Goal: Task Accomplishment & Management: Use online tool/utility

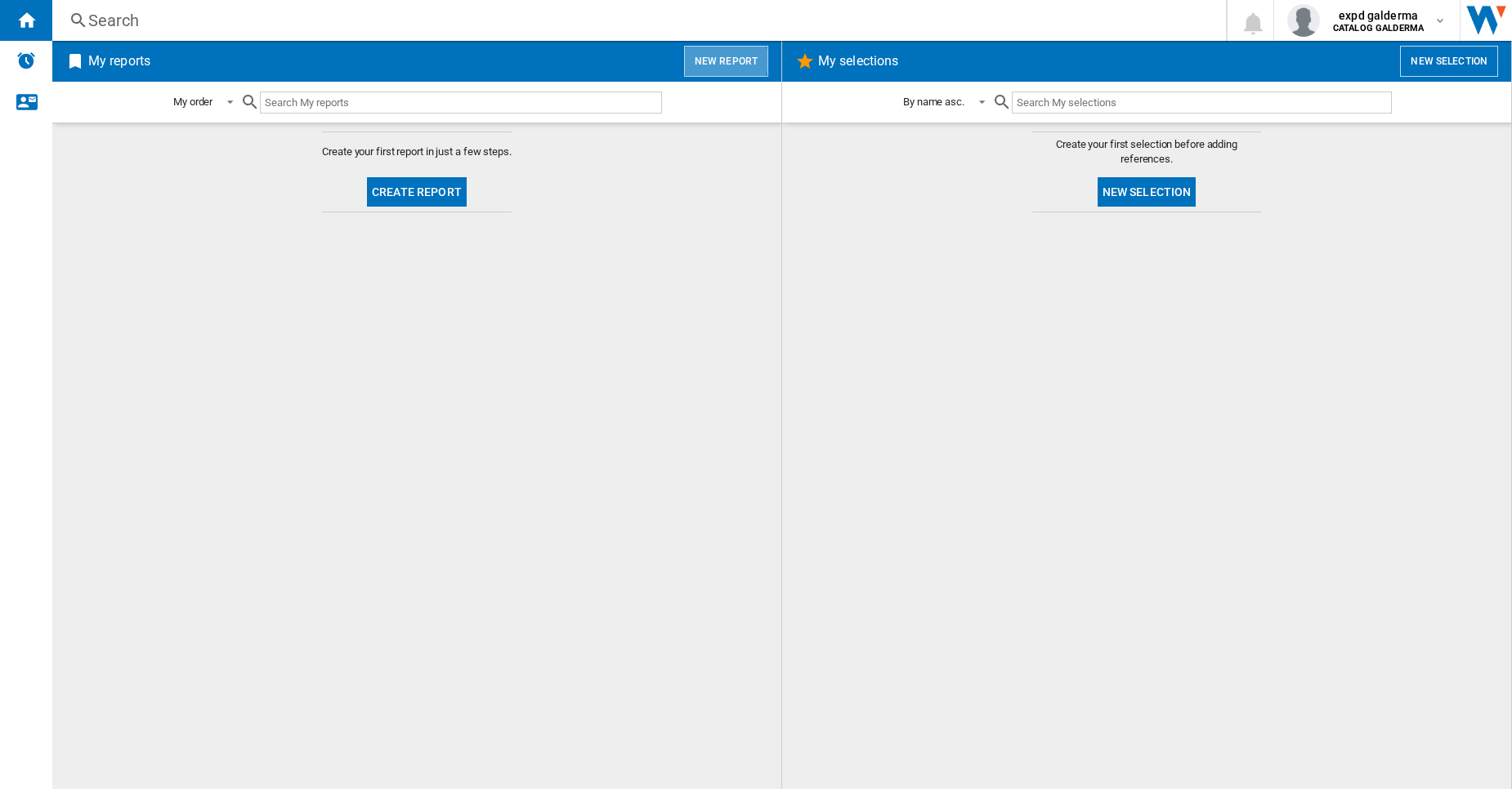
click at [719, 60] on button "New report" at bounding box center [726, 61] width 84 height 31
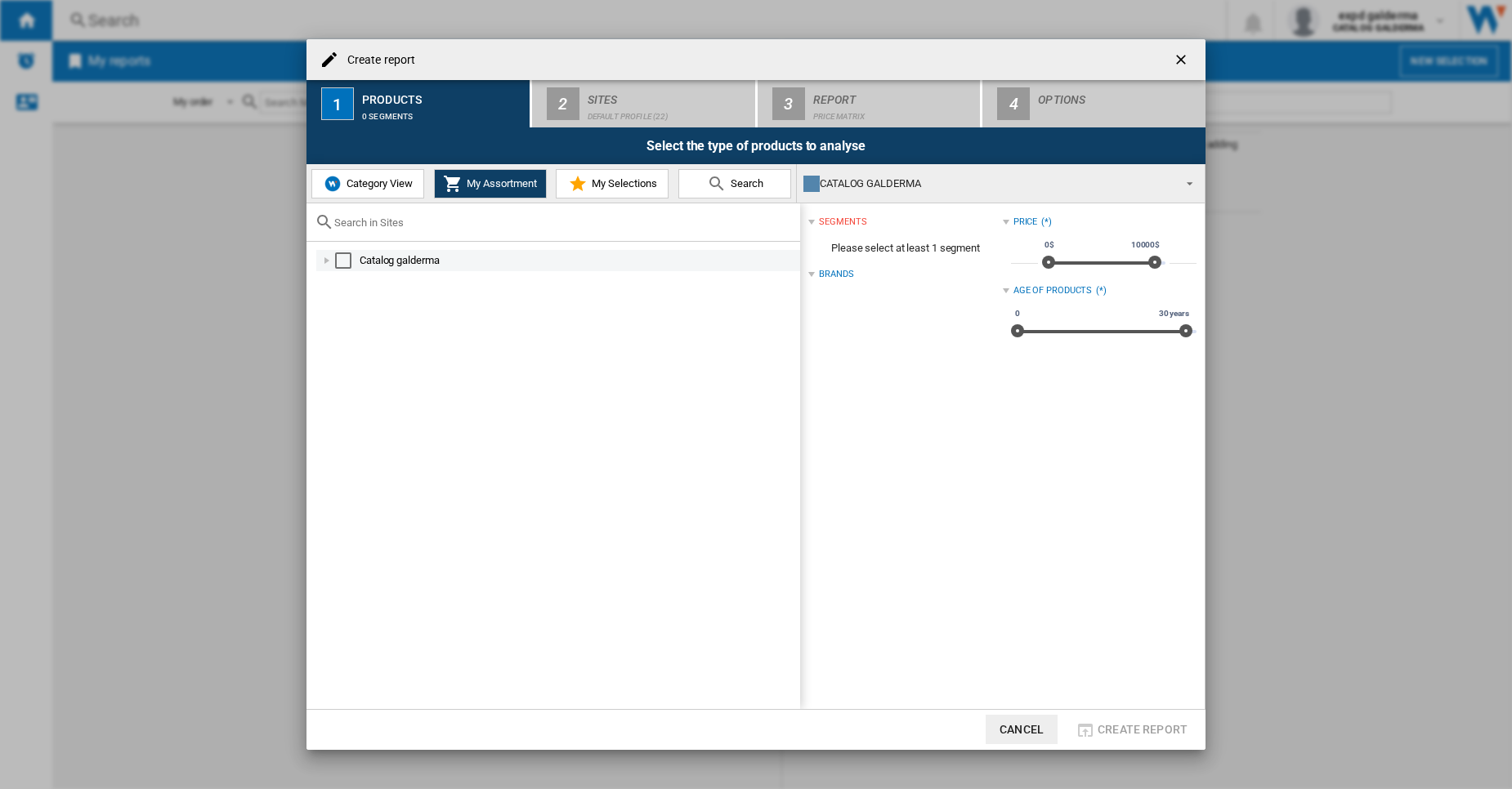
click at [327, 262] on div at bounding box center [326, 260] width 16 height 16
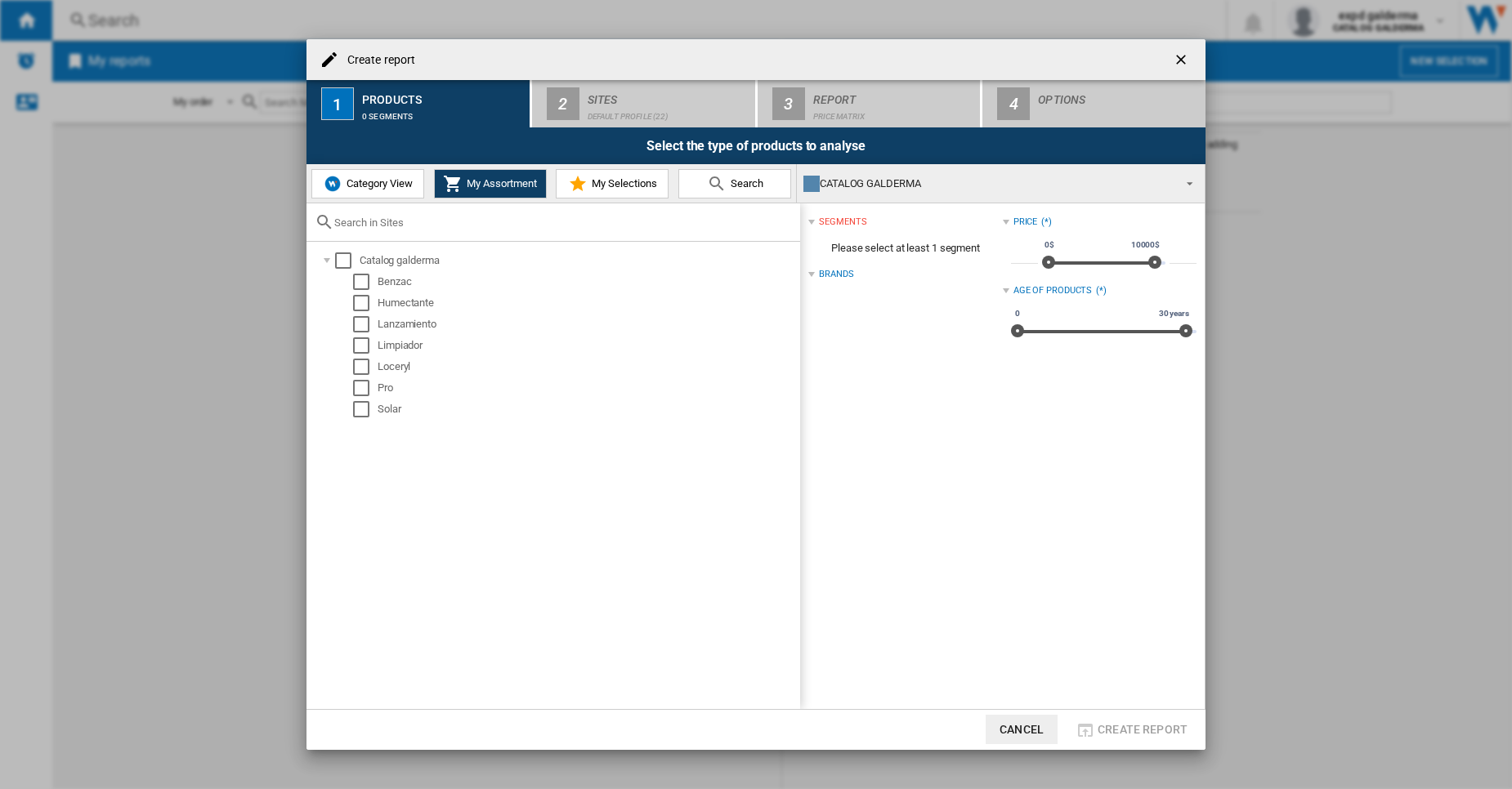
click at [450, 221] on input "text" at bounding box center [563, 223] width 457 height 12
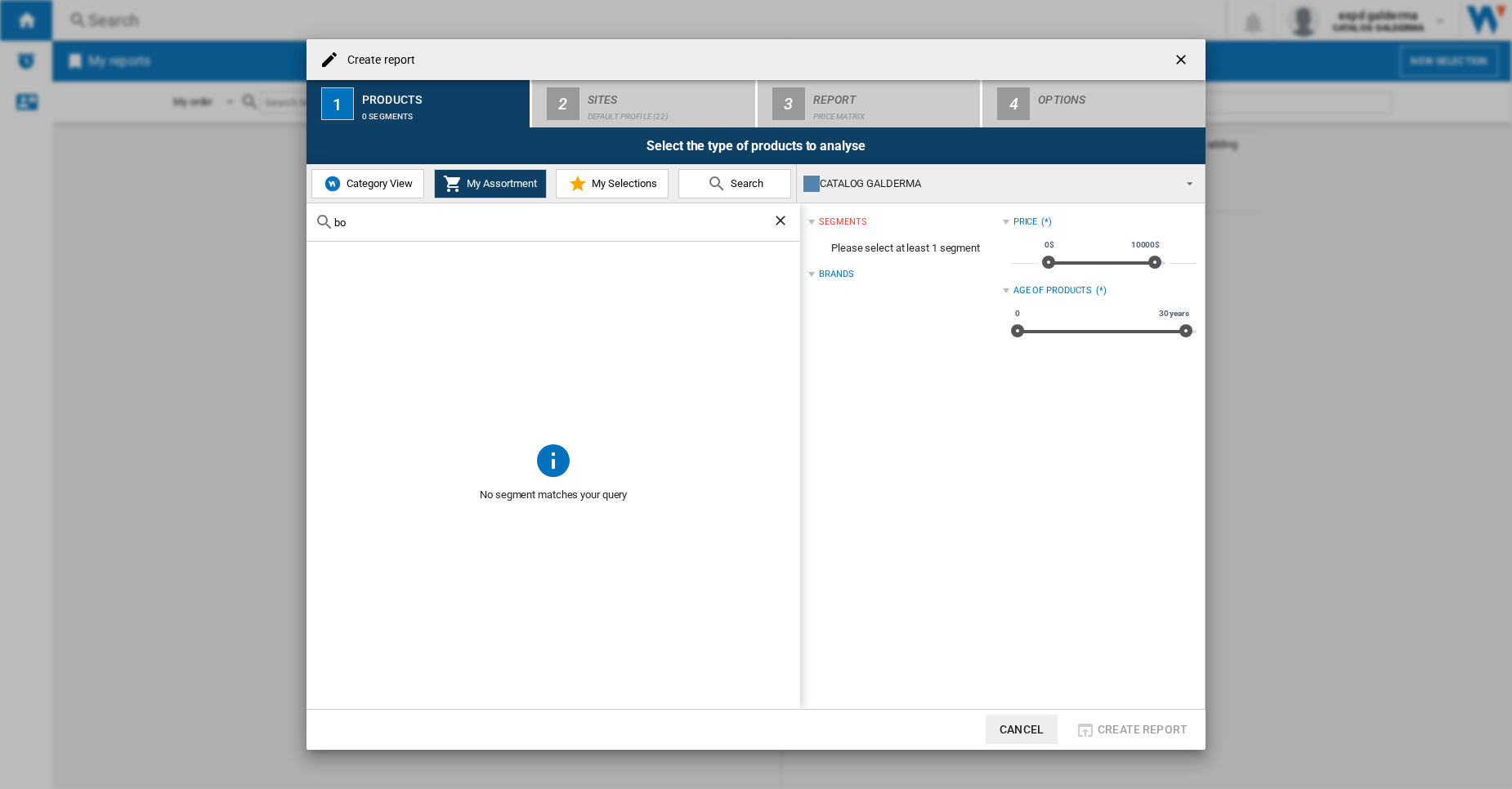
type input "b"
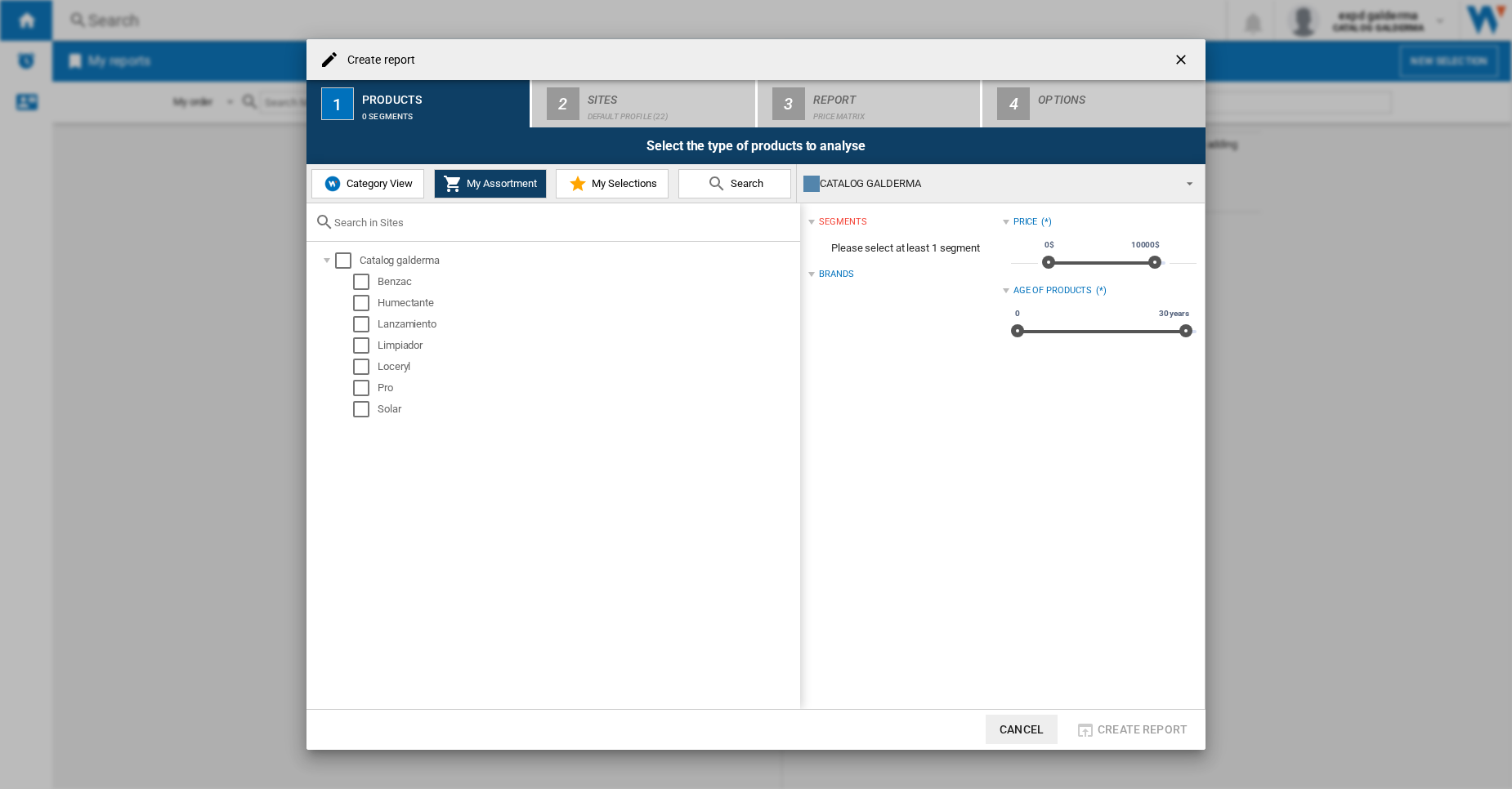
click at [368, 175] on button "Category View" at bounding box center [368, 184] width 113 height 30
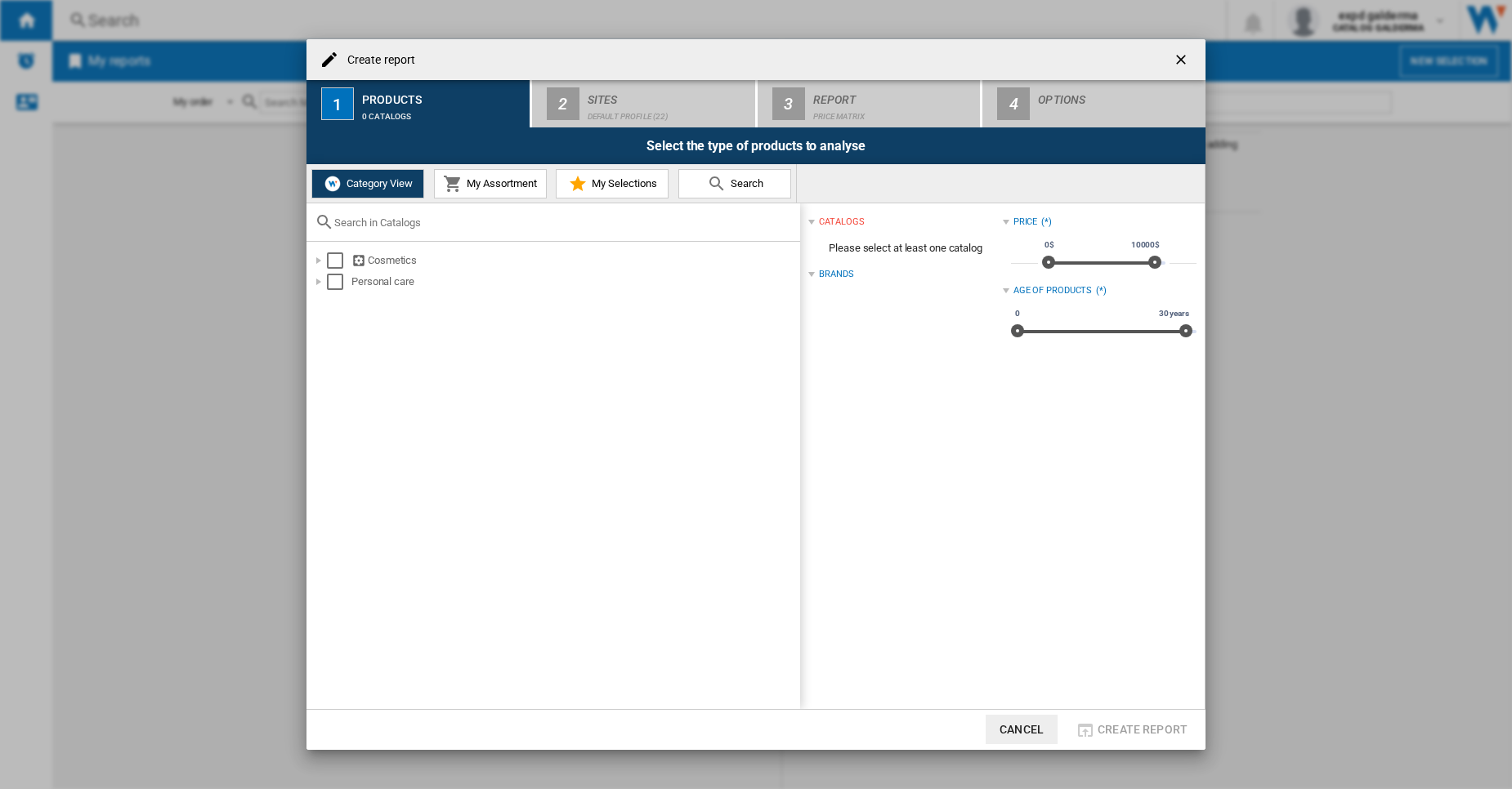
click at [397, 223] on input "text" at bounding box center [563, 223] width 457 height 12
type input "body soa"
click at [318, 266] on div "Select" at bounding box center [318, 262] width 16 height 16
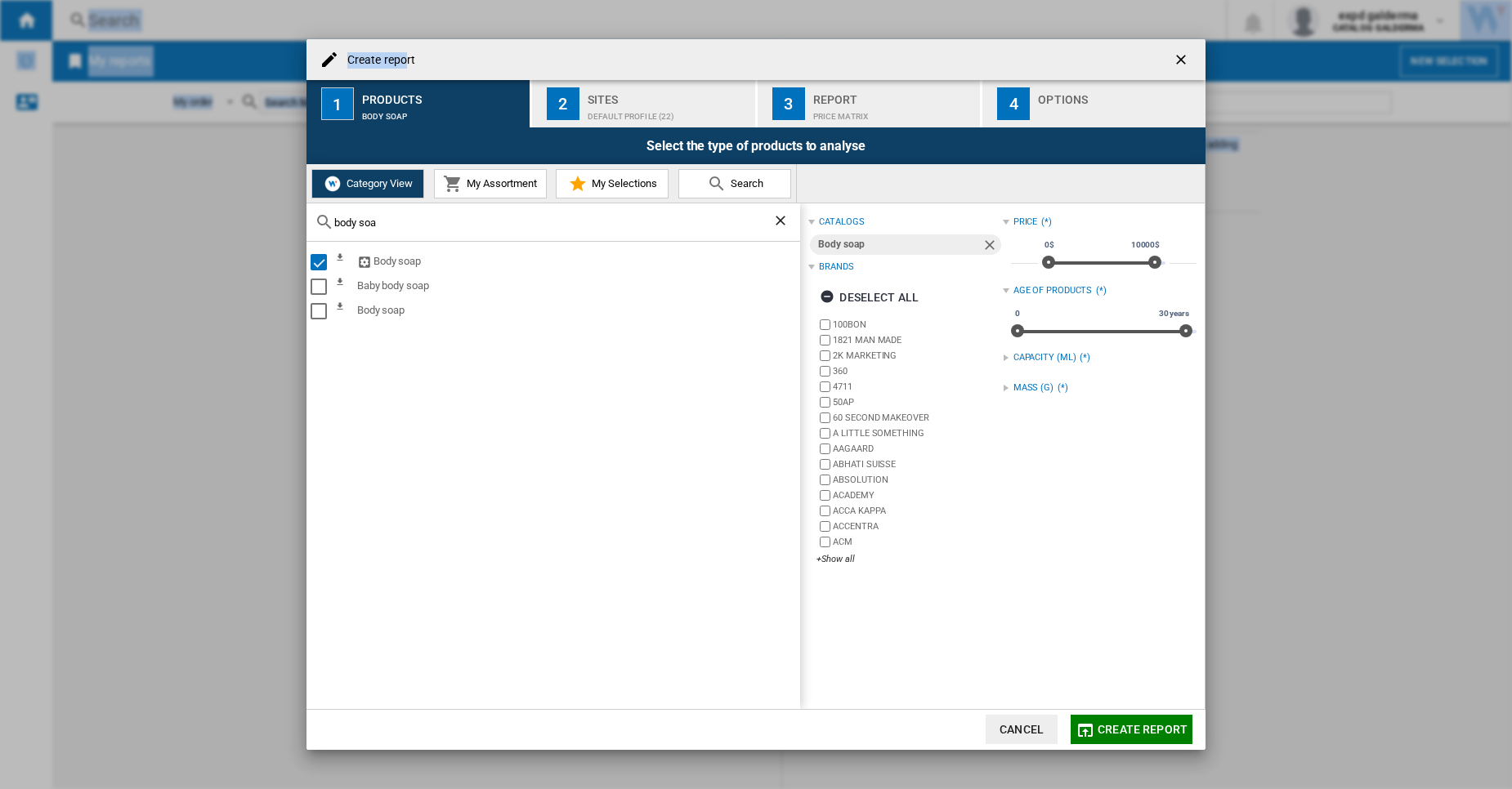
drag, startPoint x: 407, startPoint y: 63, endPoint x: -58, endPoint y: 104, distance: 466.8
click at [0, 104] on html "In order to access Insight, please log out and log in again OK NEW Search Searc…" at bounding box center [756, 394] width 1512 height 789
